Goal: Check status: Check status

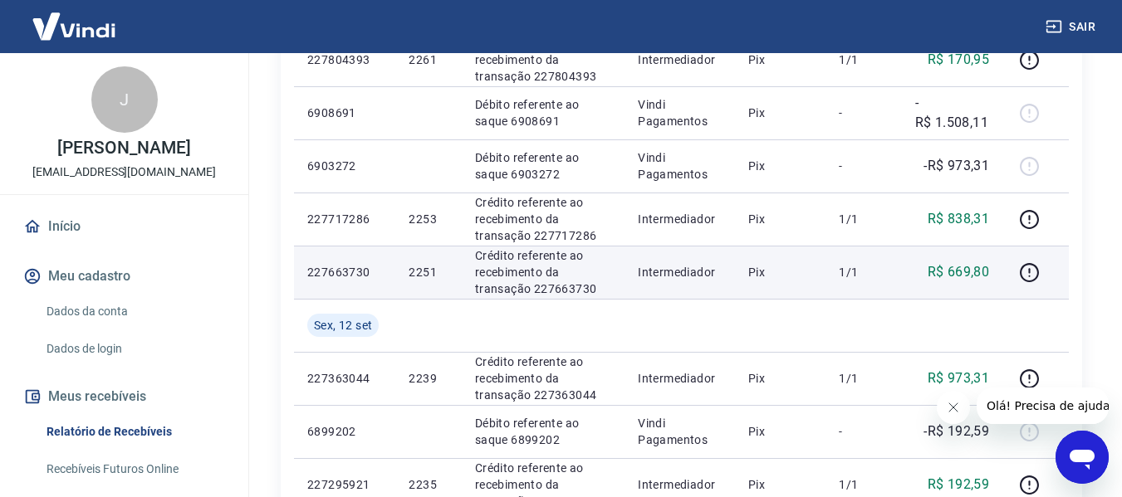
scroll to position [415, 0]
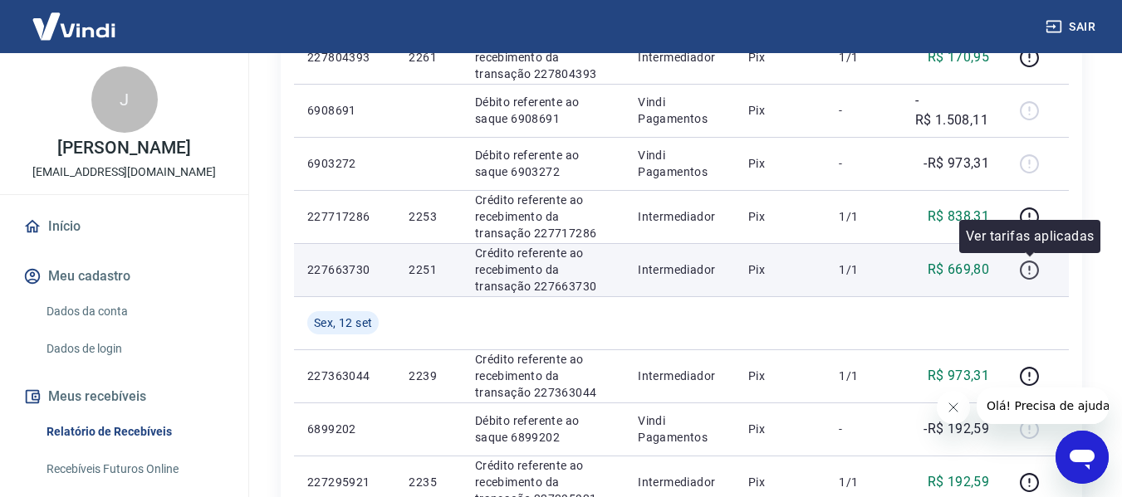
click at [1033, 267] on icon "button" at bounding box center [1029, 270] width 21 height 21
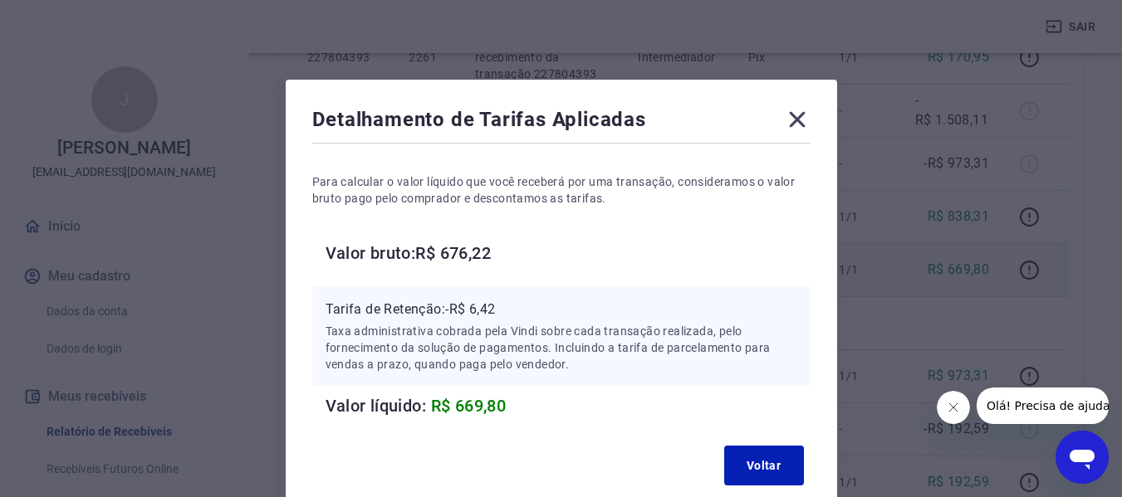
click at [797, 122] on icon at bounding box center [797, 119] width 27 height 27
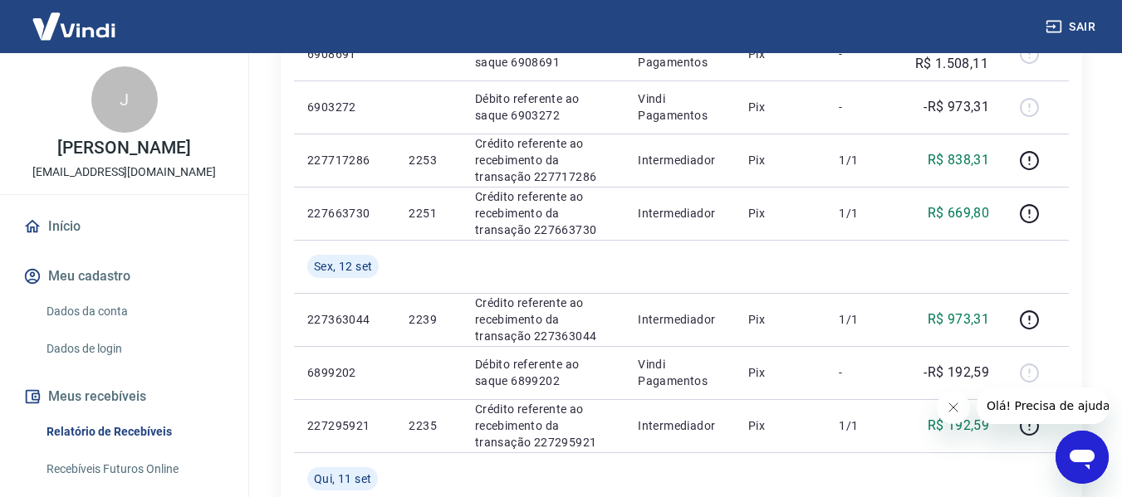
scroll to position [581, 0]
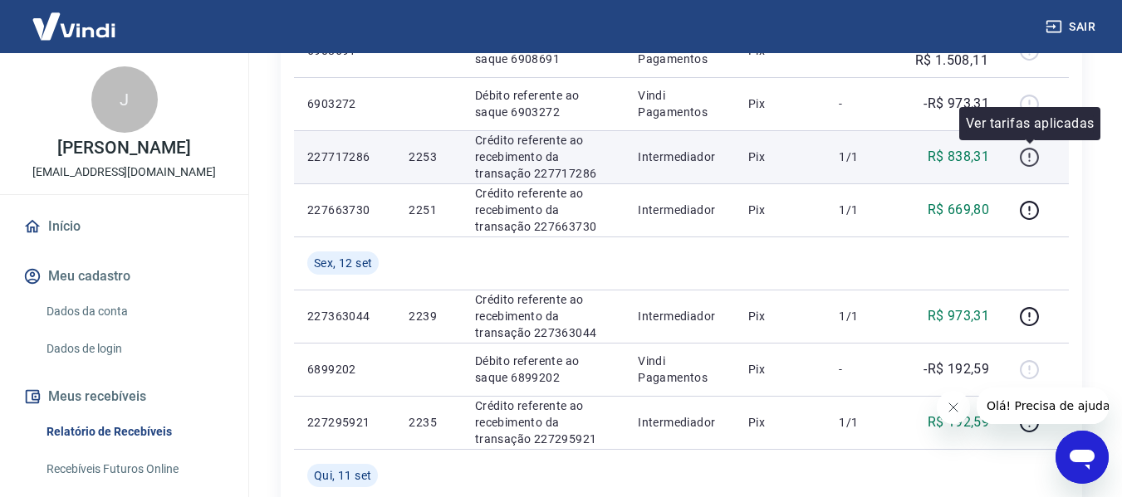
click at [1031, 157] on icon "button" at bounding box center [1029, 157] width 21 height 21
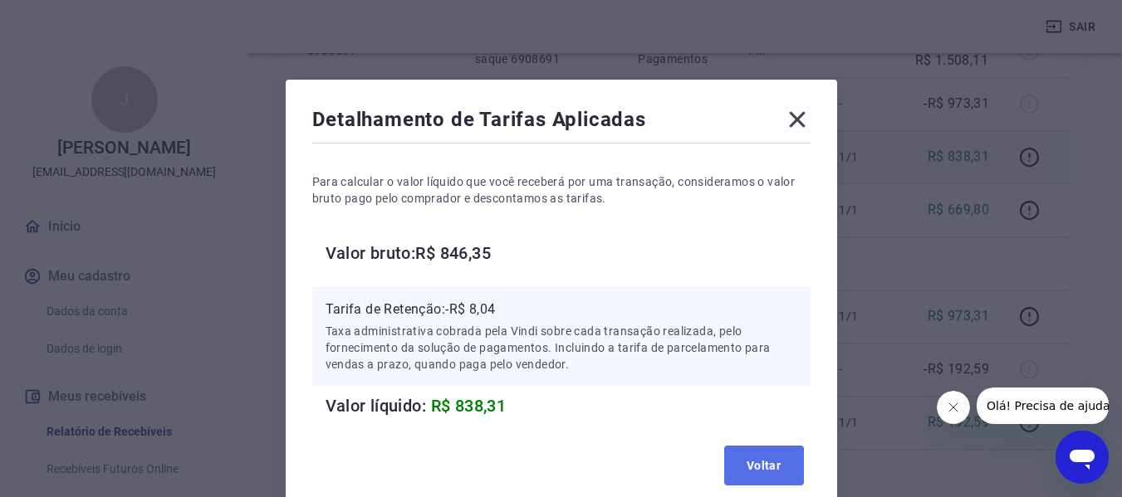
click at [776, 456] on button "Voltar" at bounding box center [764, 466] width 80 height 40
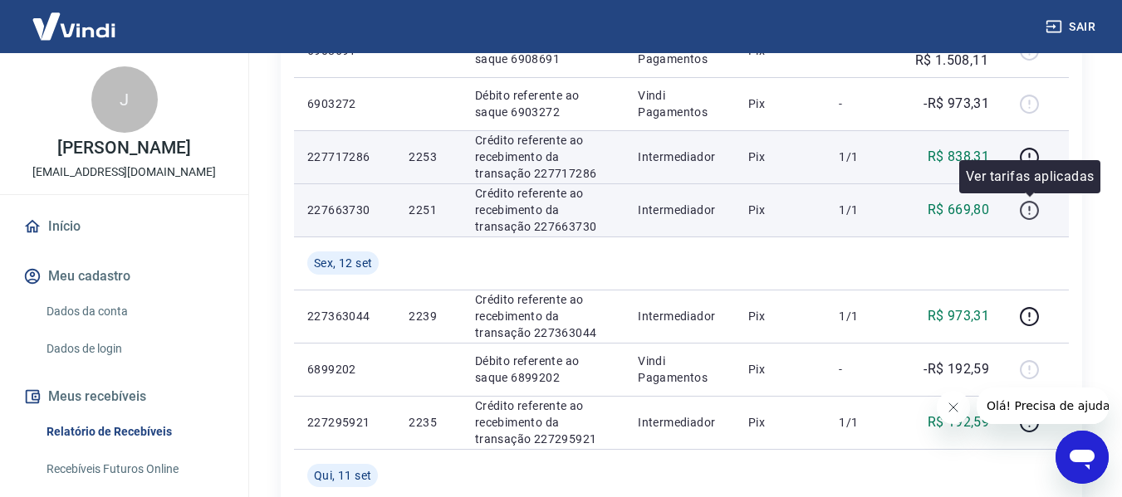
click at [1030, 213] on icon "button" at bounding box center [1029, 210] width 21 height 21
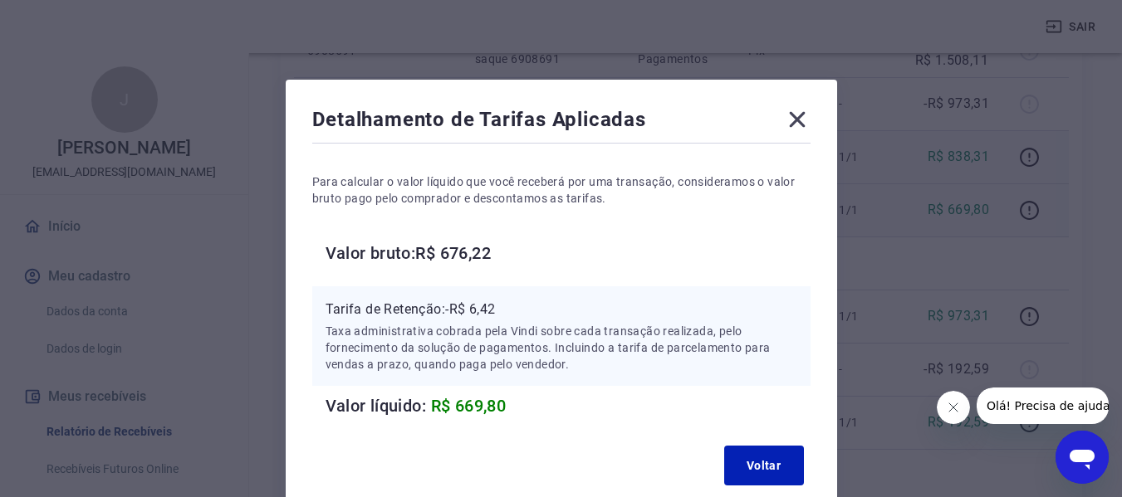
click at [798, 120] on icon at bounding box center [797, 120] width 16 height 16
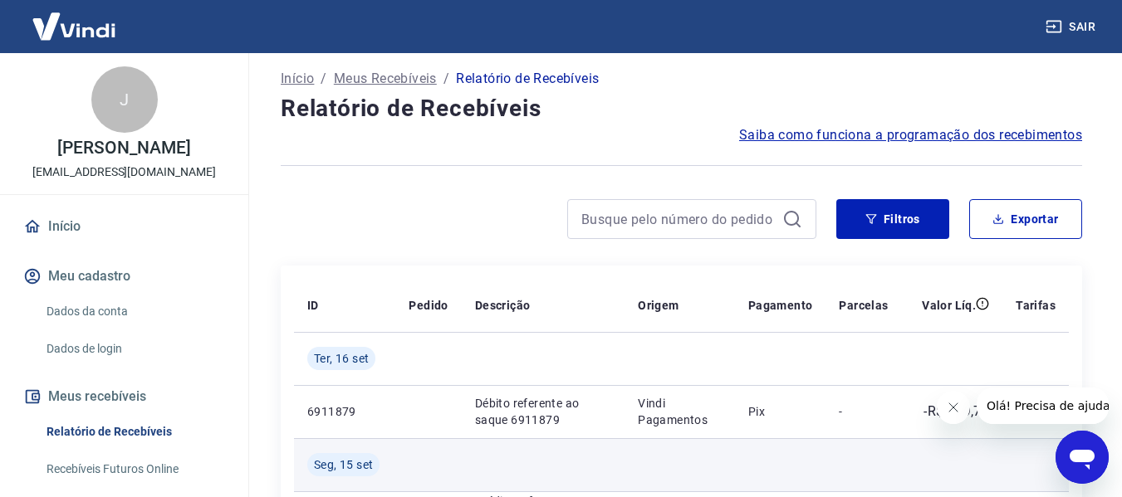
scroll to position [0, 0]
